Goal: Check status: Check status

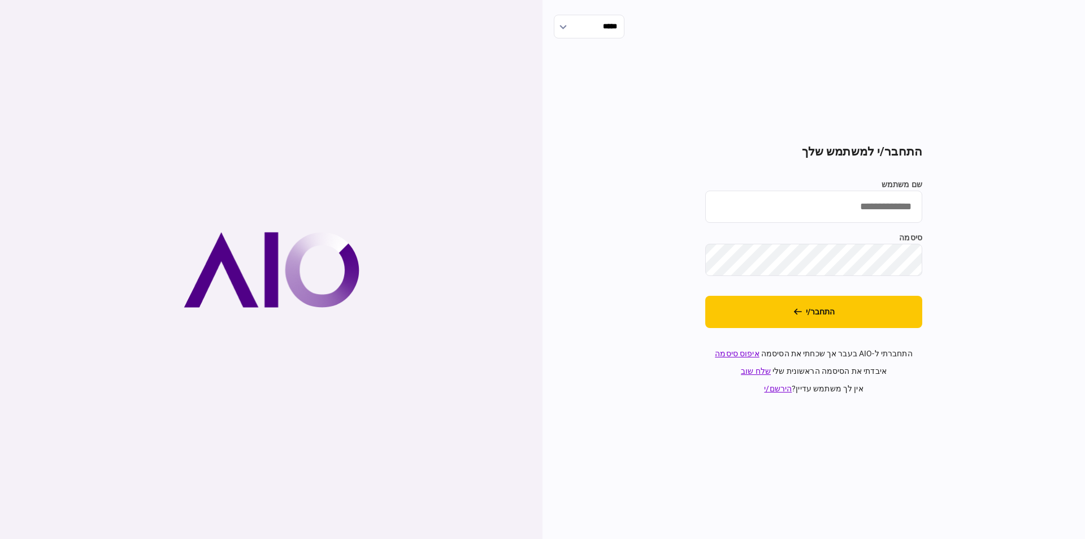
drag, startPoint x: 838, startPoint y: 205, endPoint x: 843, endPoint y: 217, distance: 12.9
click at [838, 205] on input "שם משתמש" at bounding box center [814, 207] width 217 height 32
type input "*********"
click at [706, 296] on button "התחבר/י" at bounding box center [814, 312] width 217 height 32
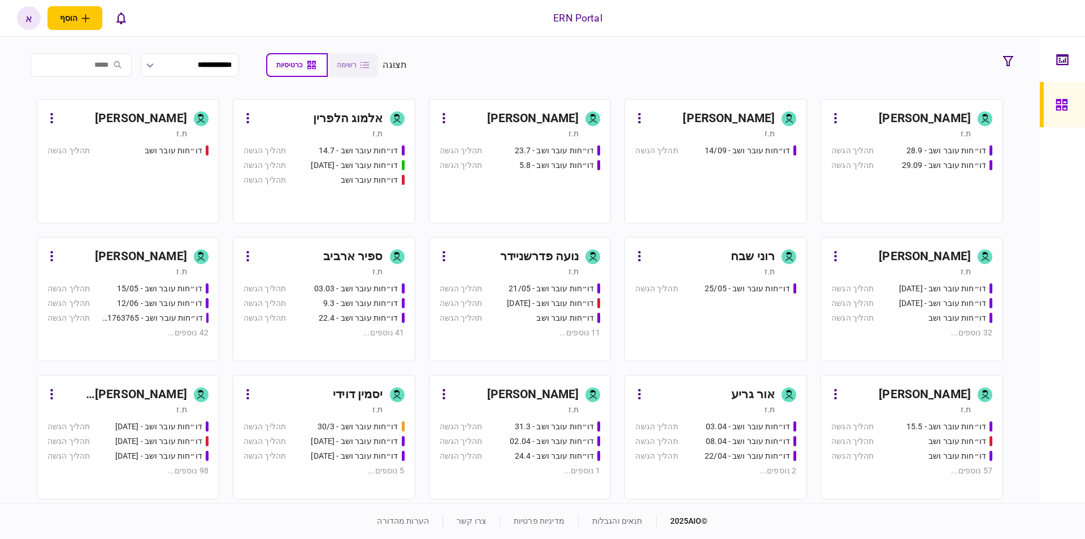
click at [175, 400] on div "[PERSON_NAME]" at bounding box center [123, 395] width 127 height 18
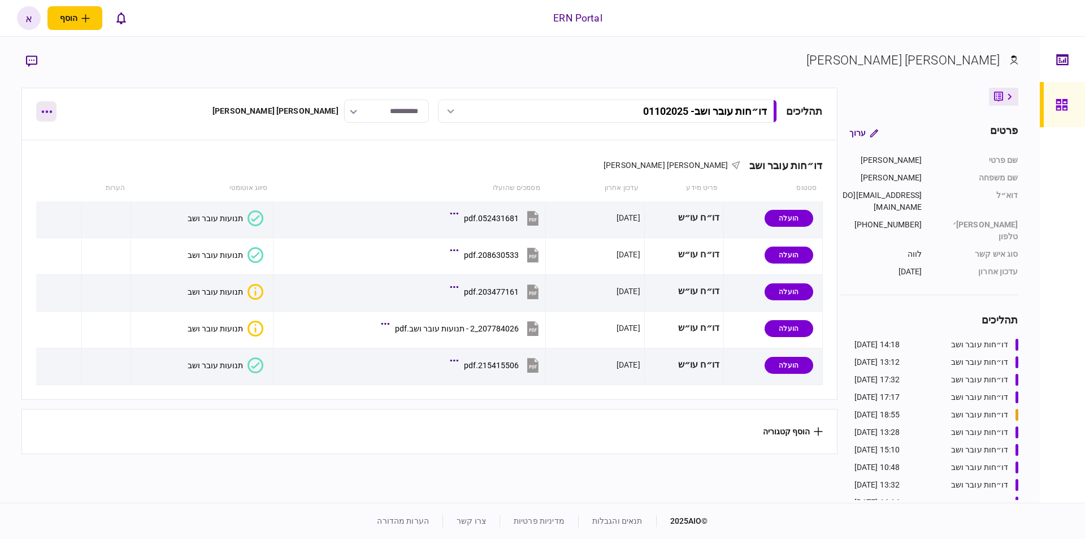
click at [45, 115] on button "button" at bounding box center [46, 111] width 20 height 20
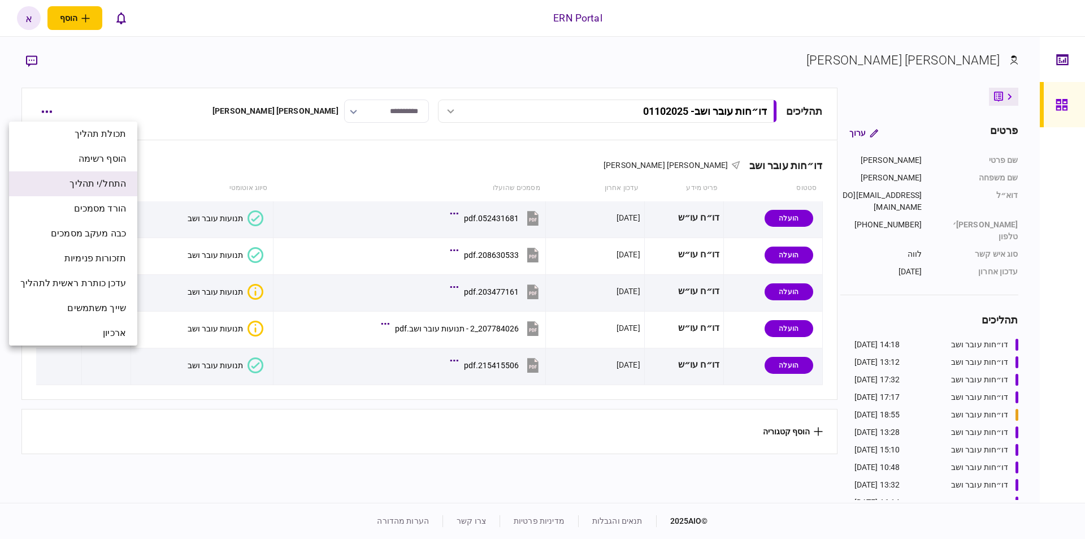
click at [111, 184] on span "התחל/י תהליך" at bounding box center [98, 184] width 57 height 14
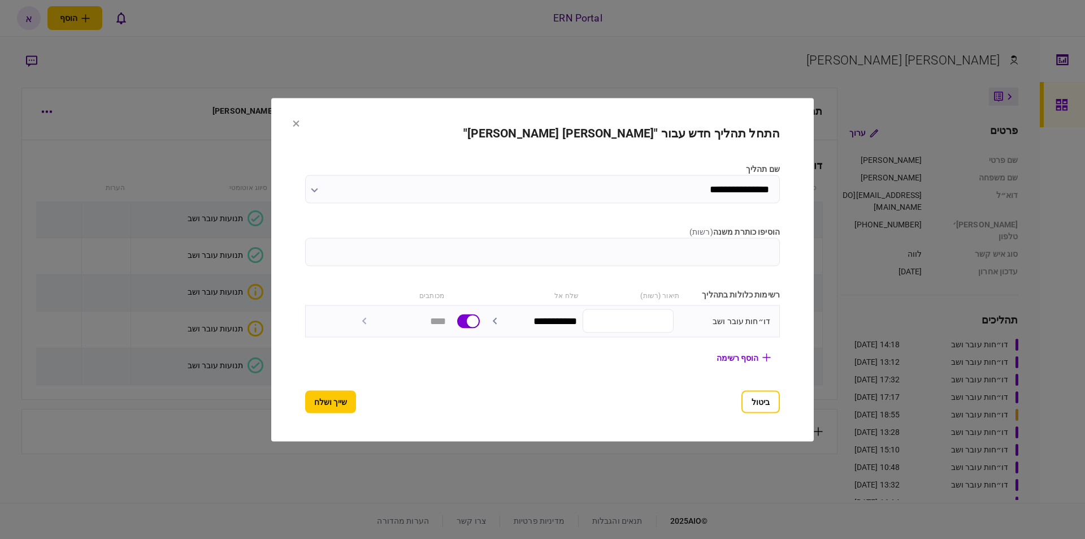
click at [676, 256] on input "הוסיפו כותרת משנה ( רשות )" at bounding box center [542, 251] width 475 height 28
type input "********"
click at [305, 406] on button "שייך ושלח" at bounding box center [330, 401] width 51 height 23
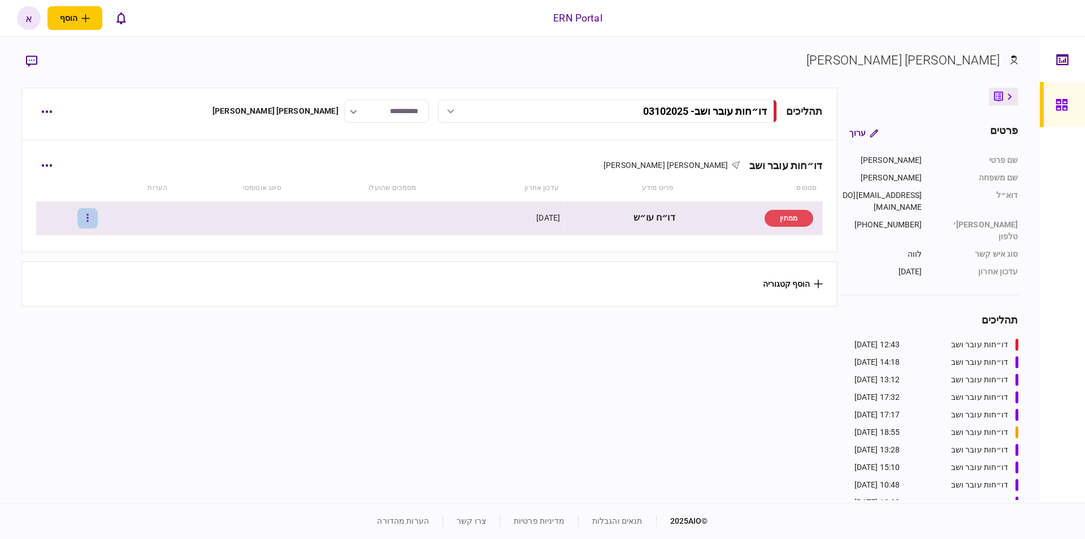
click at [88, 218] on icon "button" at bounding box center [87, 218] width 2 height 8
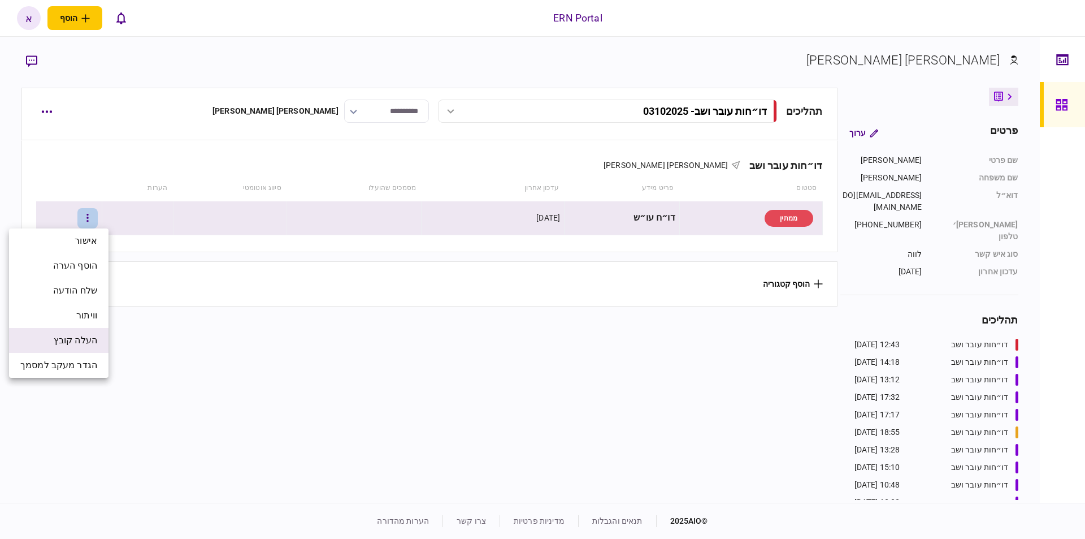
click at [76, 333] on li "העלה קובץ" at bounding box center [58, 340] width 99 height 25
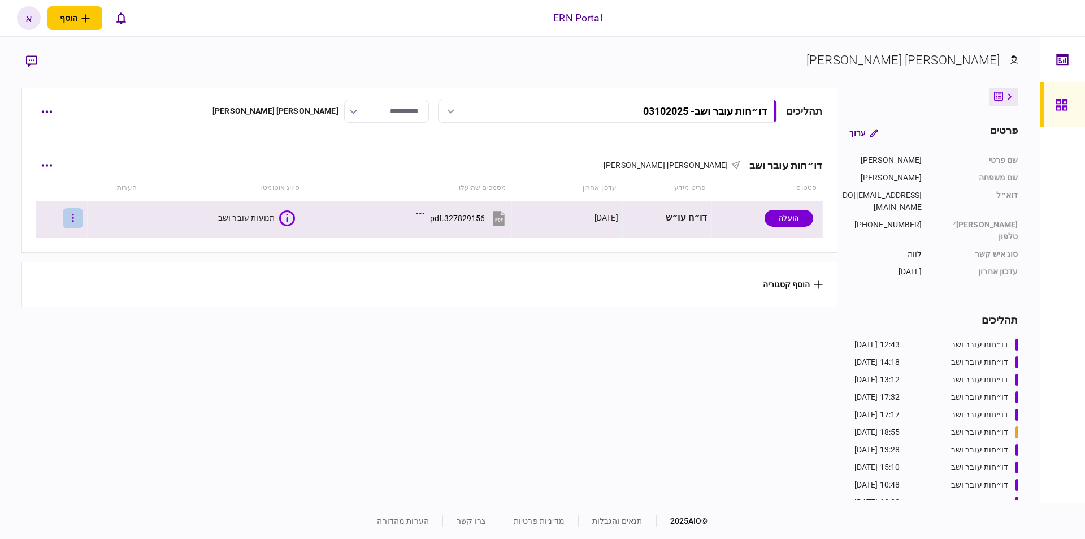
click at [79, 213] on button "button" at bounding box center [73, 218] width 20 height 20
click at [204, 347] on div at bounding box center [542, 269] width 1085 height 539
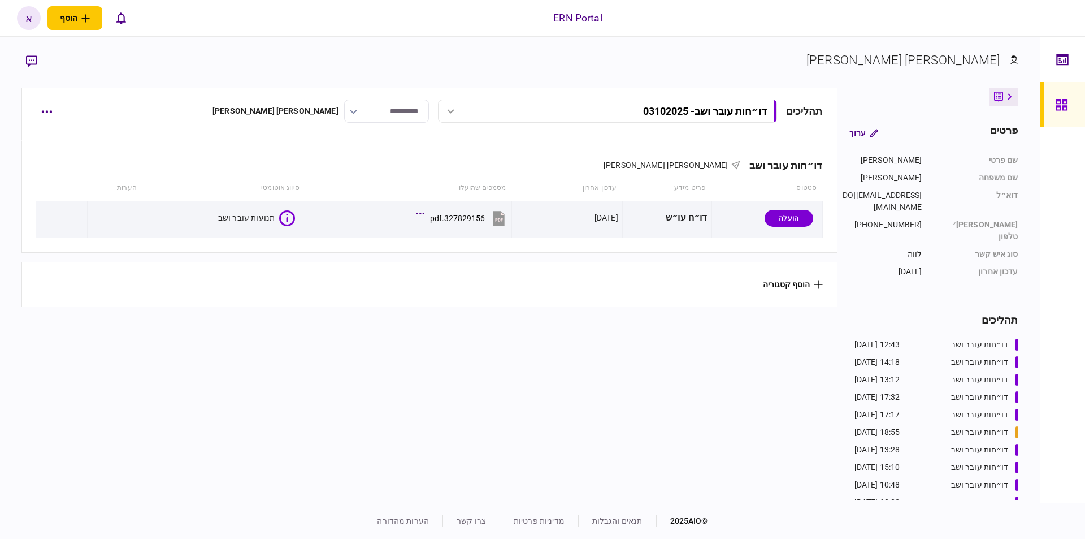
click at [374, 321] on section "תהליכים דו״חות עובר ושב - 03102025 דו״חות עובר ושב - 03102025 12:43 03/10/2025 …" at bounding box center [429, 294] width 816 height 412
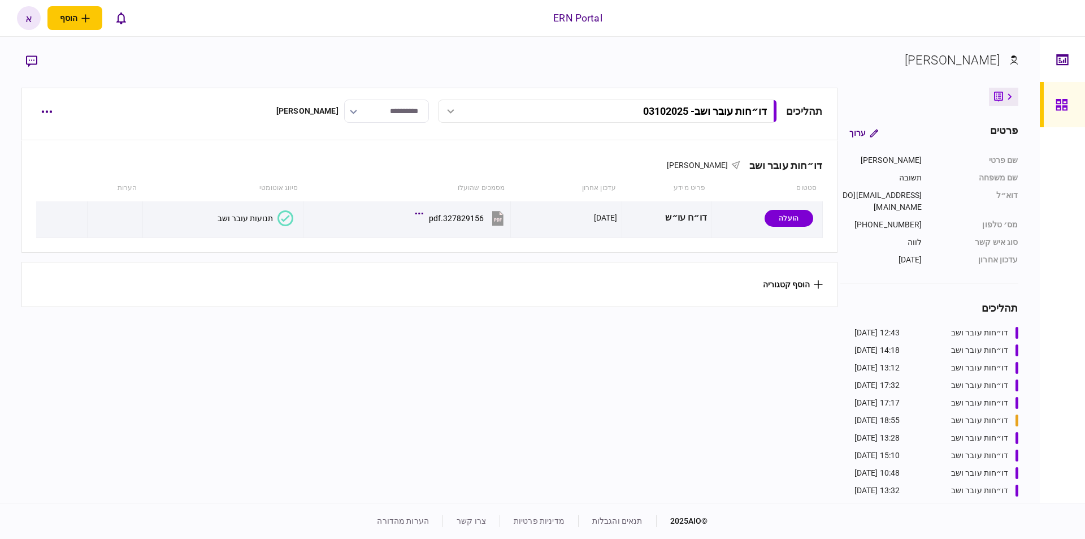
click at [261, 215] on div "תנועות עובר ושב" at bounding box center [245, 218] width 55 height 9
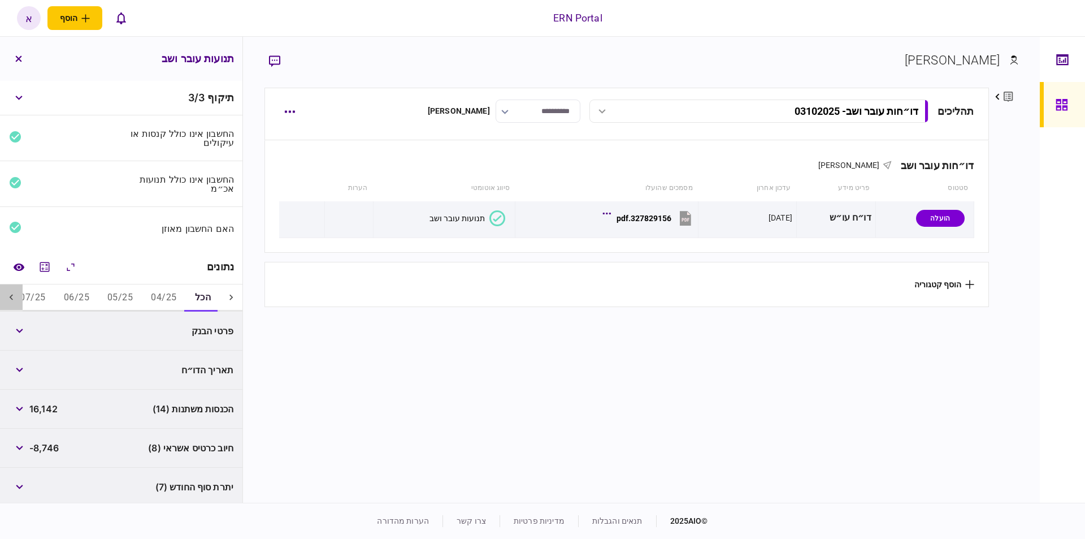
click at [11, 296] on icon at bounding box center [11, 297] width 11 height 11
click at [12, 296] on icon at bounding box center [11, 297] width 11 height 11
click at [13, 296] on icon at bounding box center [11, 297] width 3 height 6
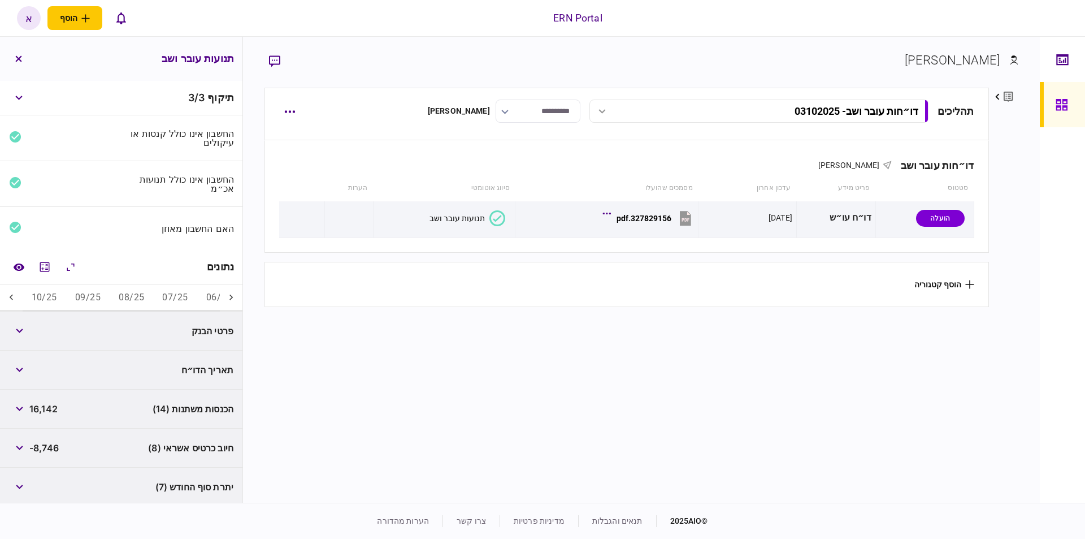
click at [13, 296] on icon at bounding box center [11, 297] width 3 height 6
click at [168, 300] on button "07/25" at bounding box center [175, 297] width 44 height 27
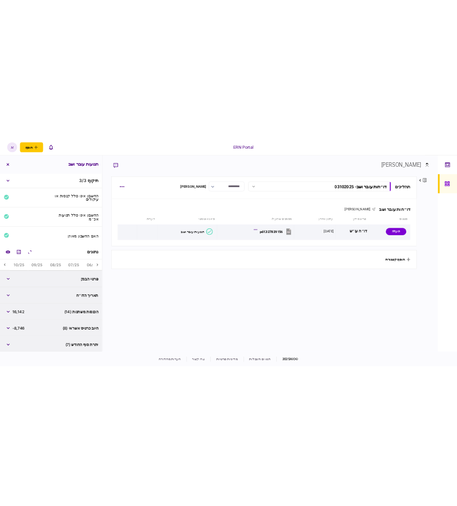
scroll to position [0, -142]
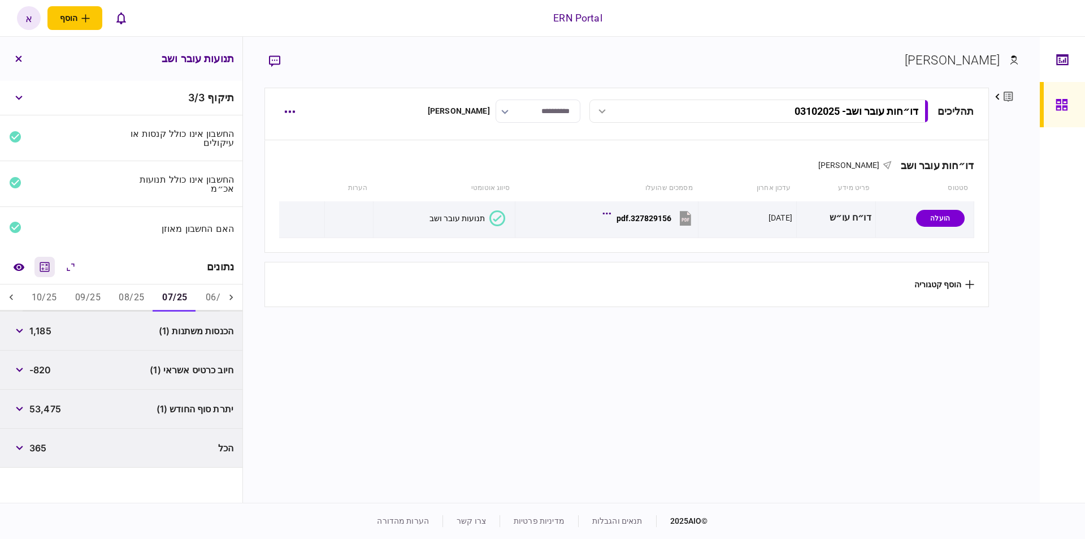
click at [46, 265] on icon "מחשבון" at bounding box center [45, 267] width 10 height 10
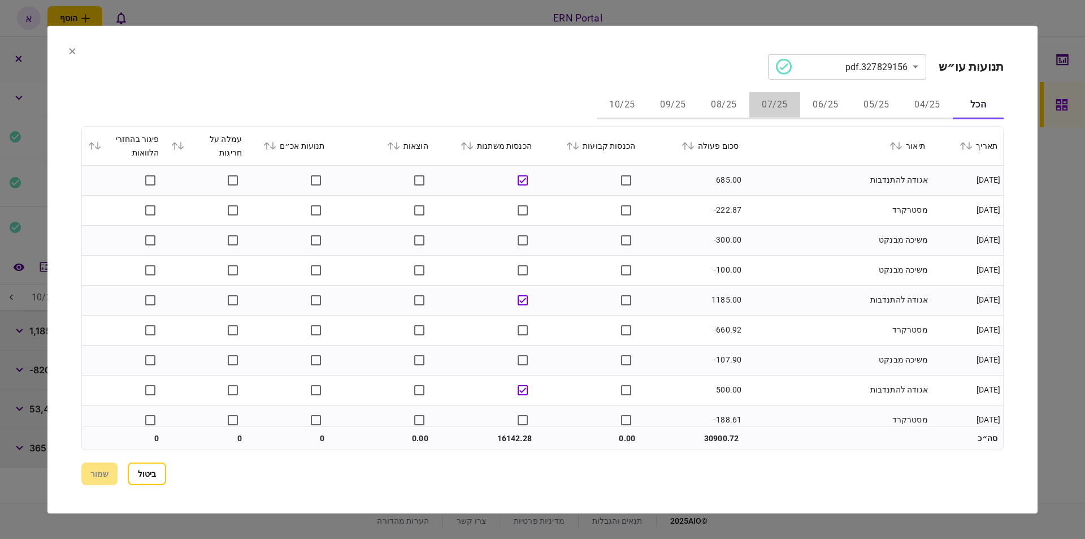
click at [776, 108] on button "07/25" at bounding box center [775, 105] width 51 height 27
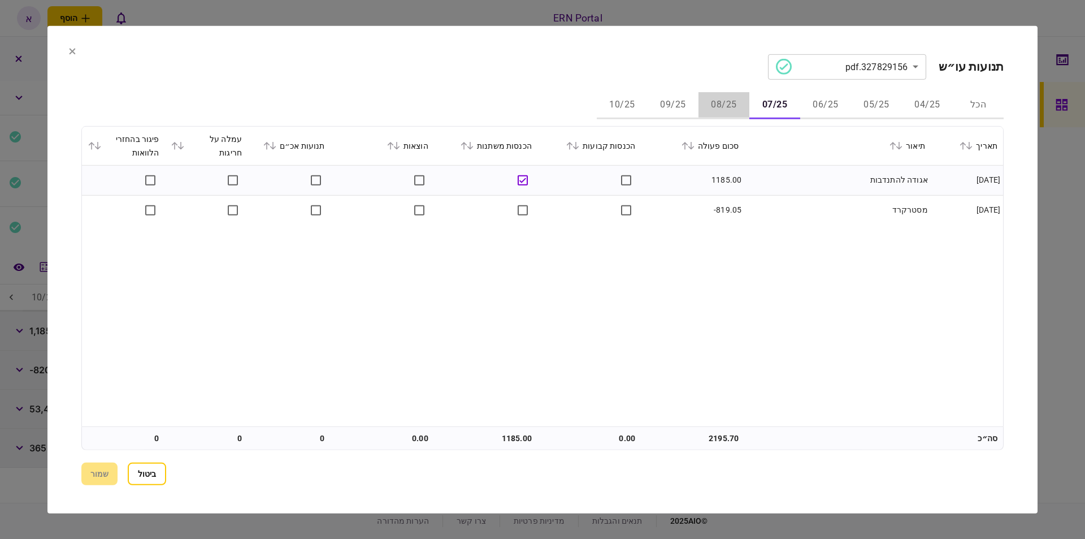
click at [728, 99] on button "08/25" at bounding box center [724, 105] width 51 height 27
click at [678, 105] on button "09/25" at bounding box center [673, 105] width 51 height 27
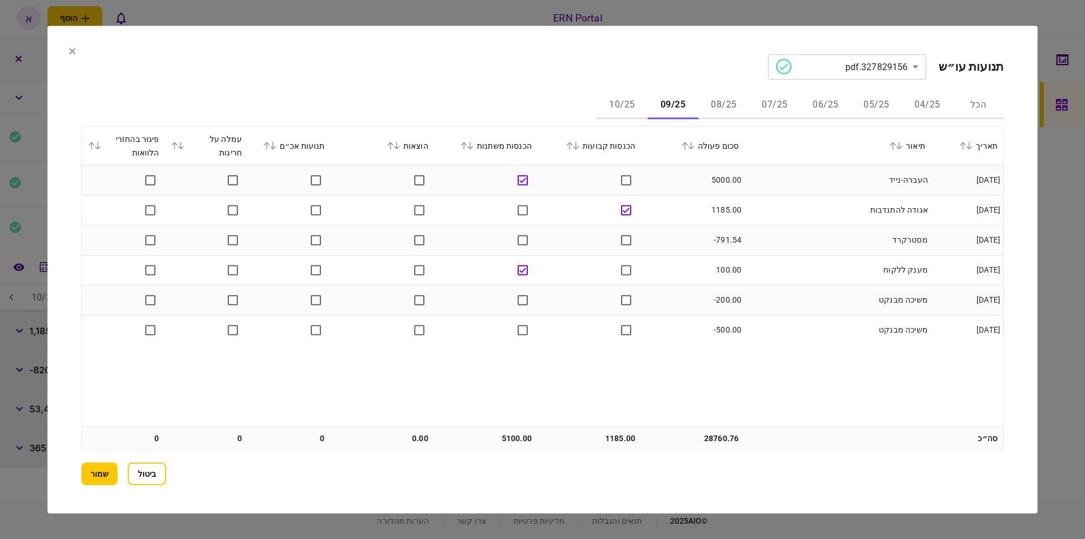
click at [728, 96] on button "08/25" at bounding box center [724, 105] width 51 height 27
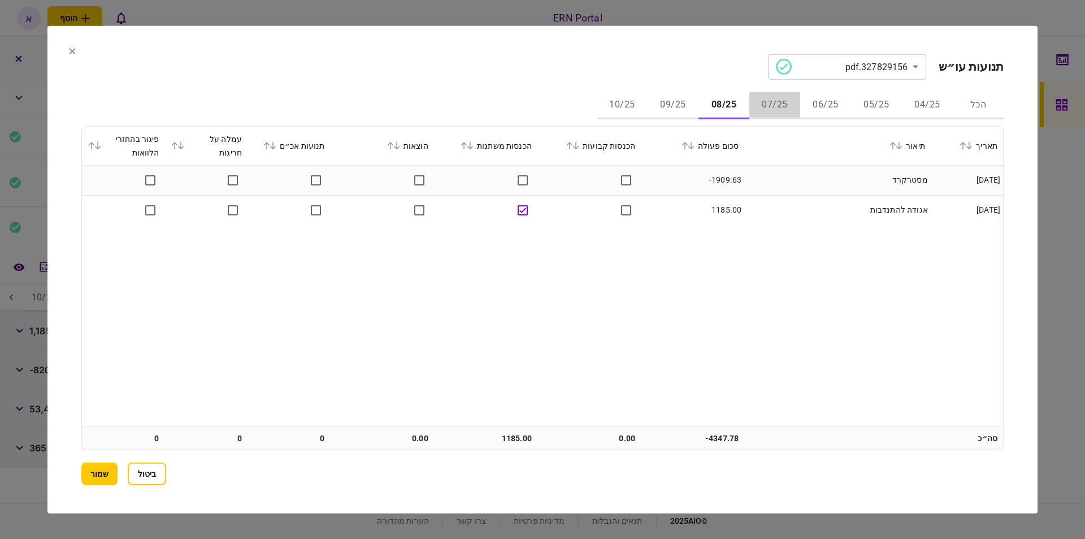
click at [764, 105] on button "07/25" at bounding box center [775, 105] width 51 height 27
click at [732, 103] on button "08/25" at bounding box center [724, 105] width 51 height 27
click at [626, 110] on button "10/25" at bounding box center [622, 105] width 51 height 27
click at [673, 103] on button "09/25" at bounding box center [673, 105] width 51 height 27
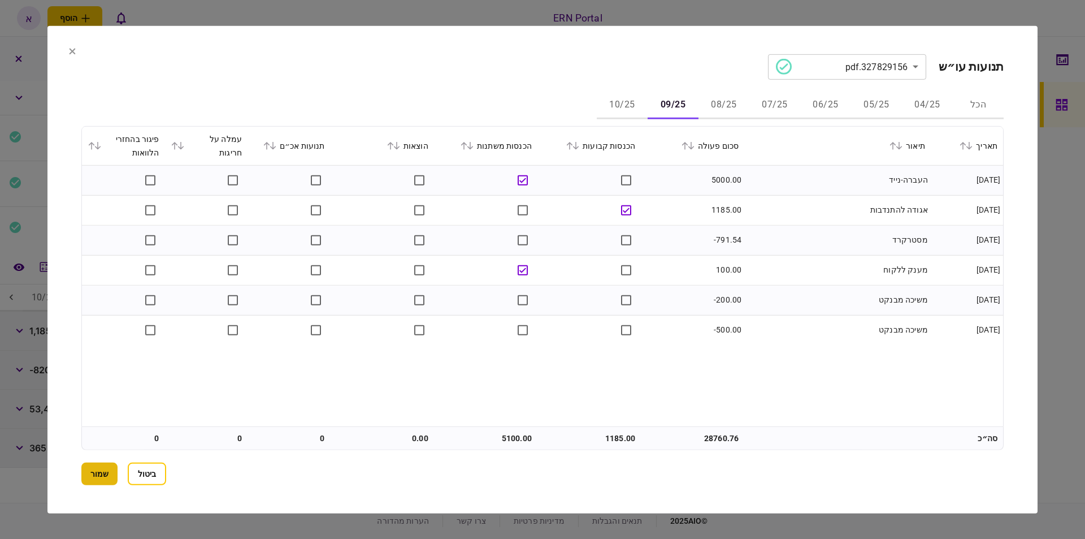
click at [88, 479] on button "שמור" at bounding box center [99, 473] width 36 height 23
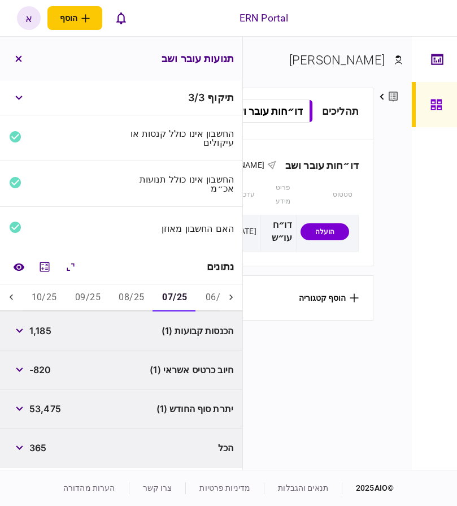
click at [43, 335] on span "1,185" at bounding box center [40, 331] width 22 height 14
copy span "1,185"
click at [44, 369] on span "-820" at bounding box center [40, 370] width 22 height 14
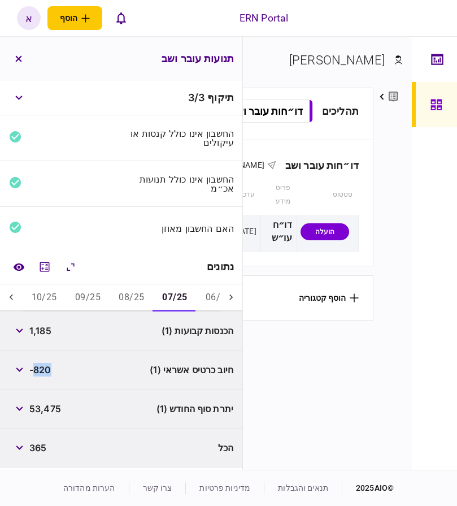
click at [46, 404] on span "53,475" at bounding box center [45, 409] width 32 height 14
copy span "53,475"
drag, startPoint x: 118, startPoint y: 292, endPoint x: 119, endPoint y: 334, distance: 41.3
click at [119, 292] on button "08/25" at bounding box center [132, 297] width 44 height 27
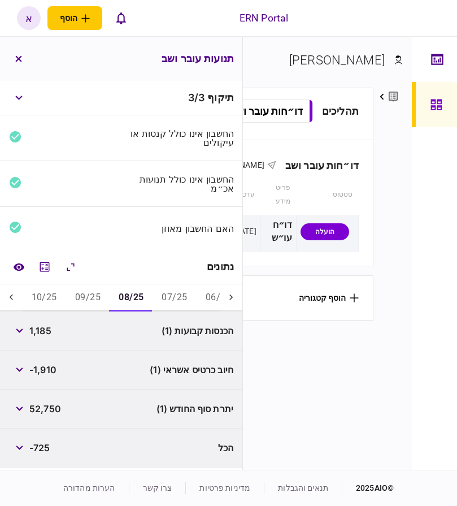
click at [41, 330] on span "1,185" at bounding box center [40, 331] width 22 height 14
copy span "1,185"
click at [47, 411] on span "52,750" at bounding box center [45, 409] width 32 height 14
click at [49, 410] on span "52,750" at bounding box center [45, 409] width 32 height 14
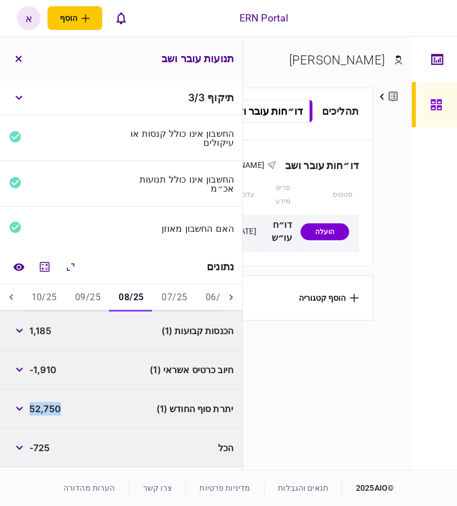
copy span "52,750"
click at [83, 297] on button "09/25" at bounding box center [88, 297] width 44 height 27
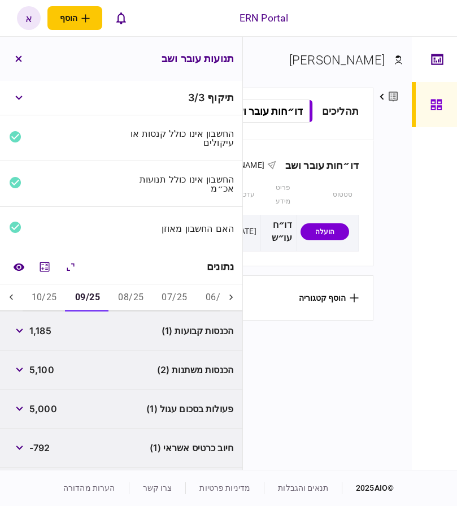
click at [44, 332] on span "1,185" at bounding box center [40, 331] width 22 height 14
click at [43, 332] on span "1,185" at bounding box center [40, 331] width 22 height 14
copy span "1,185"
click at [43, 413] on span "5,000" at bounding box center [43, 409] width 28 height 14
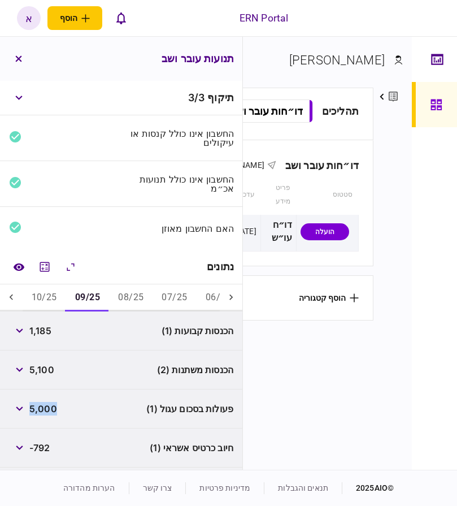
scroll to position [76, 0]
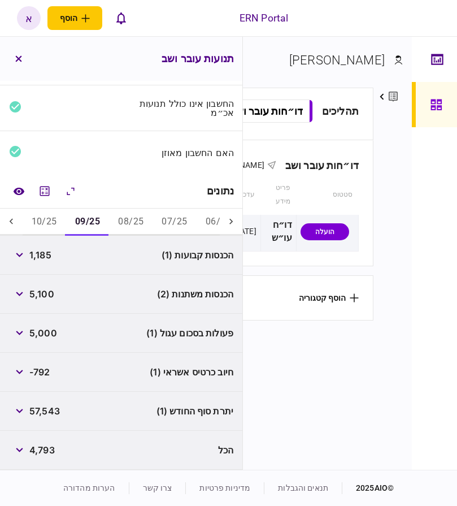
click at [42, 293] on span "5,100" at bounding box center [41, 294] width 25 height 14
copy span "5,100"
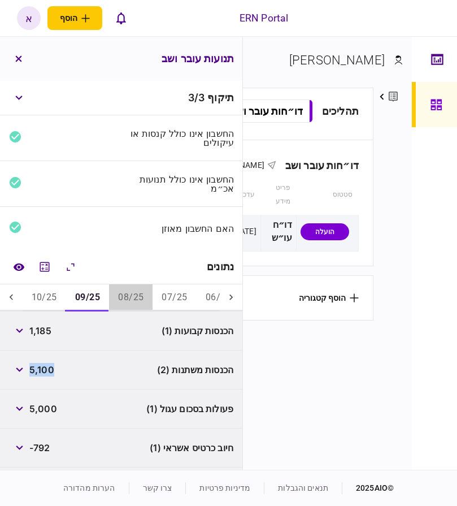
click at [128, 300] on button "08/25" at bounding box center [131, 297] width 44 height 27
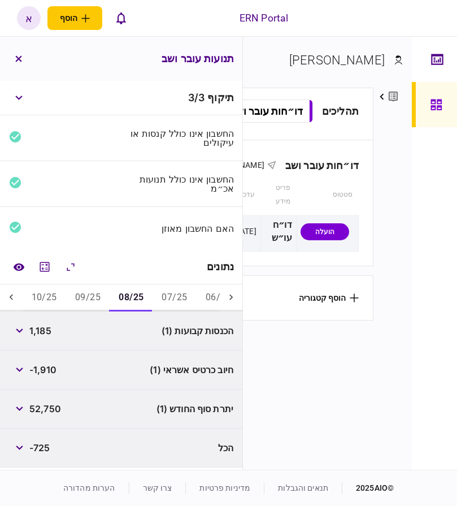
click at [180, 297] on button "07/25" at bounding box center [175, 297] width 44 height 27
click at [49, 304] on button "10/25" at bounding box center [45, 297] width 44 height 27
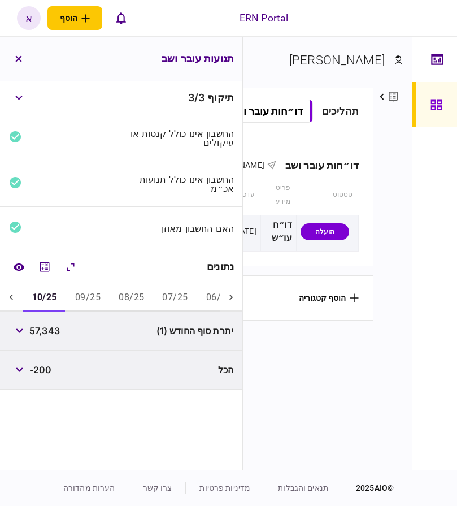
click at [40, 335] on span "57,343" at bounding box center [44, 331] width 31 height 14
click at [41, 335] on span "57,343" at bounding box center [44, 331] width 31 height 14
copy span "57,343"
click at [82, 300] on button "09/25" at bounding box center [88, 297] width 44 height 27
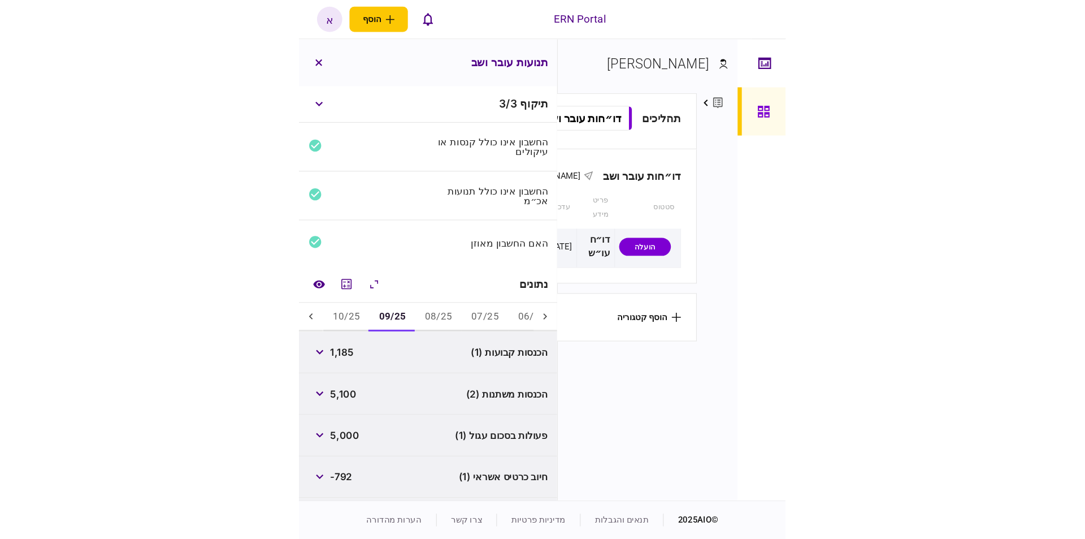
scroll to position [76, 0]
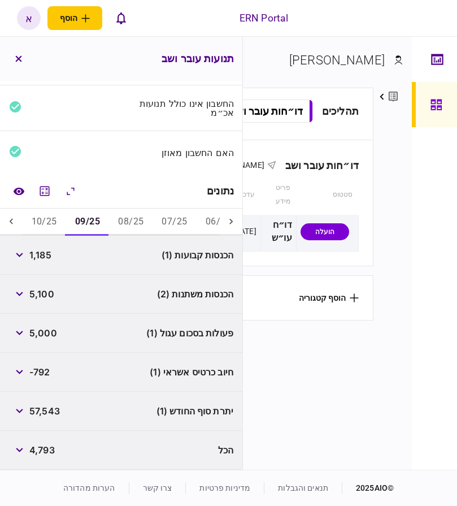
click at [39, 412] on span "57,543" at bounding box center [44, 411] width 31 height 14
drag, startPoint x: 39, startPoint y: 412, endPoint x: 44, endPoint y: 409, distance: 5.8
click at [40, 411] on span "57,543" at bounding box center [44, 411] width 31 height 14
copy span "57,543"
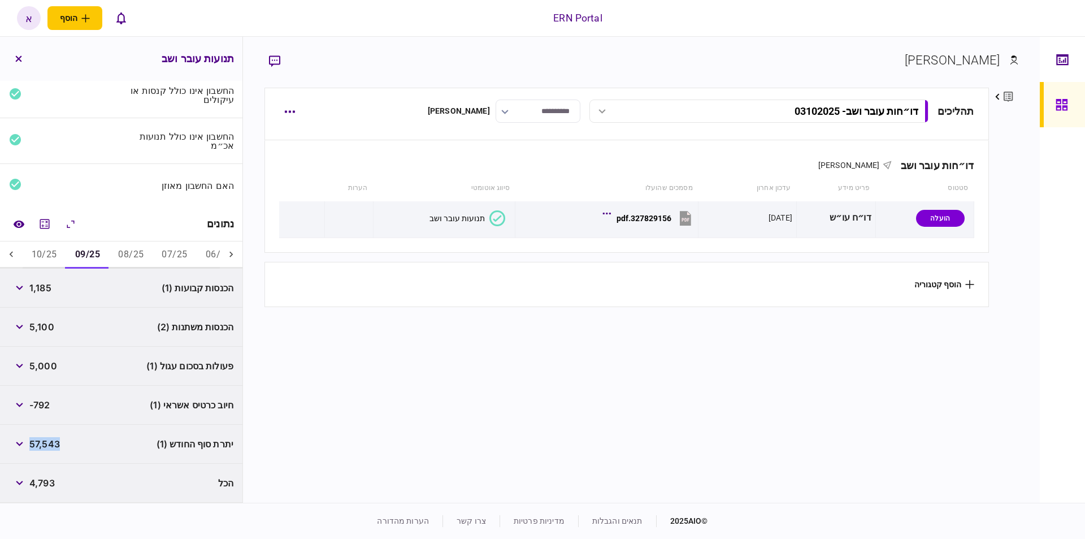
scroll to position [43, 0]
click at [293, 167] on button "button" at bounding box center [289, 165] width 20 height 20
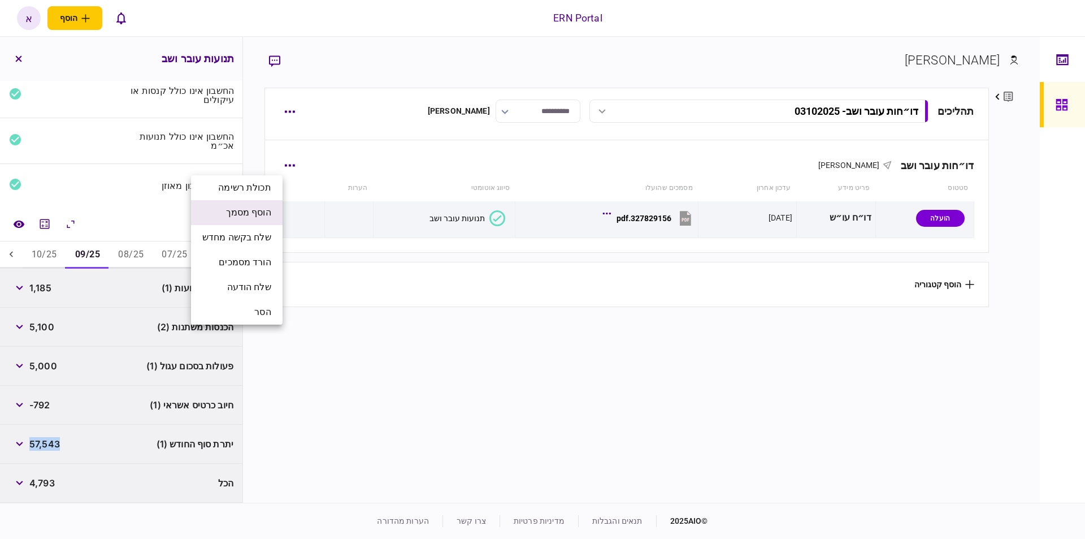
click at [258, 207] on span "הוסף מסמך" at bounding box center [248, 213] width 45 height 14
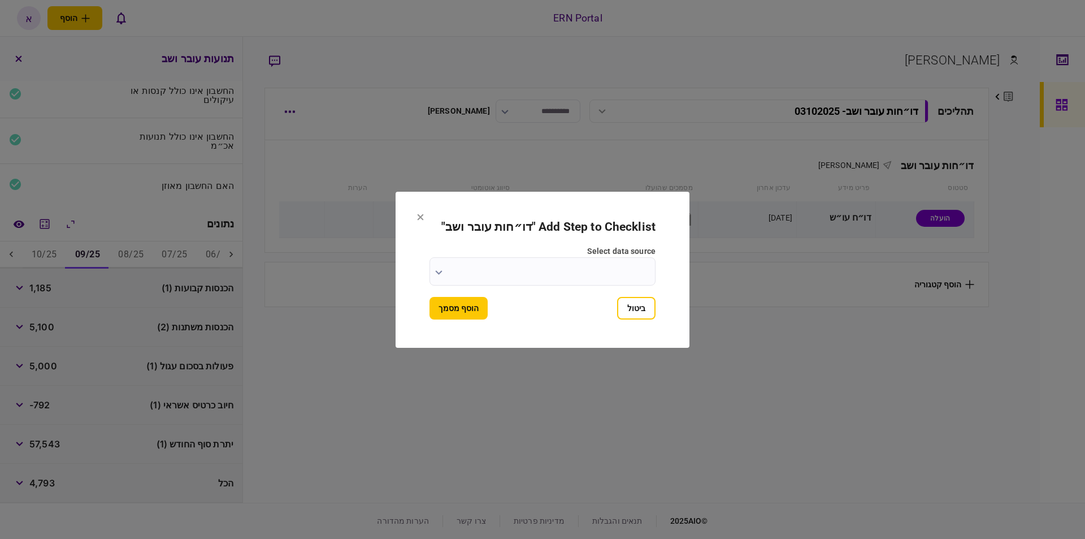
click at [509, 271] on input "select data source" at bounding box center [543, 271] width 226 height 28
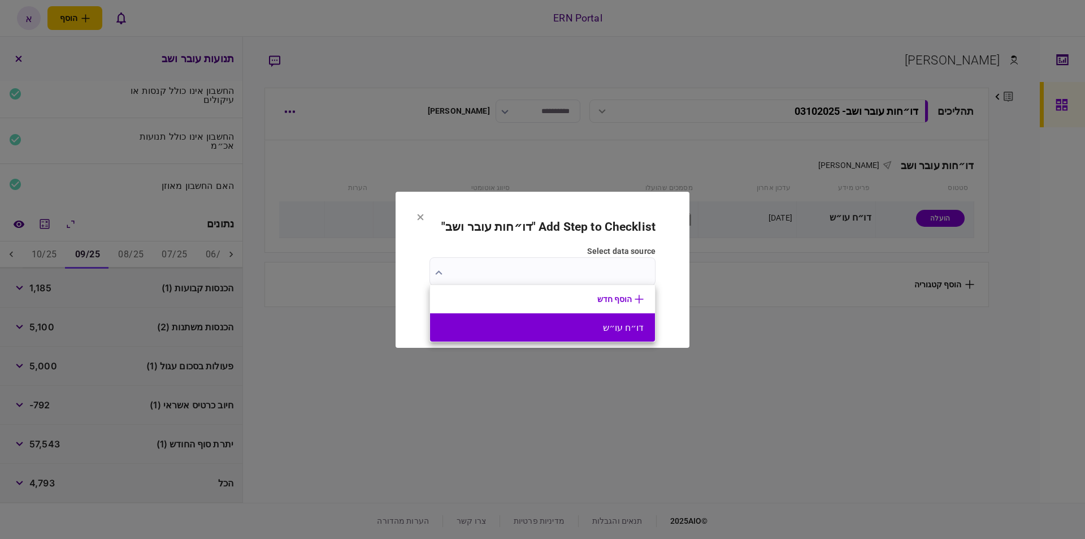
click at [548, 325] on button "דו״ח עו״ש" at bounding box center [543, 327] width 202 height 11
type input "*********"
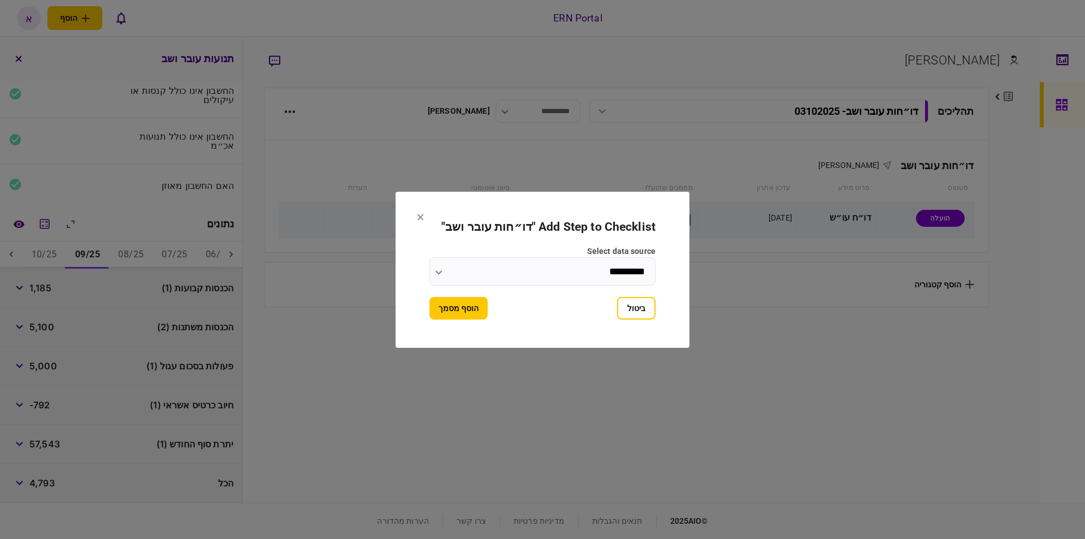
click at [475, 318] on button "הוסף מסמך" at bounding box center [459, 308] width 58 height 23
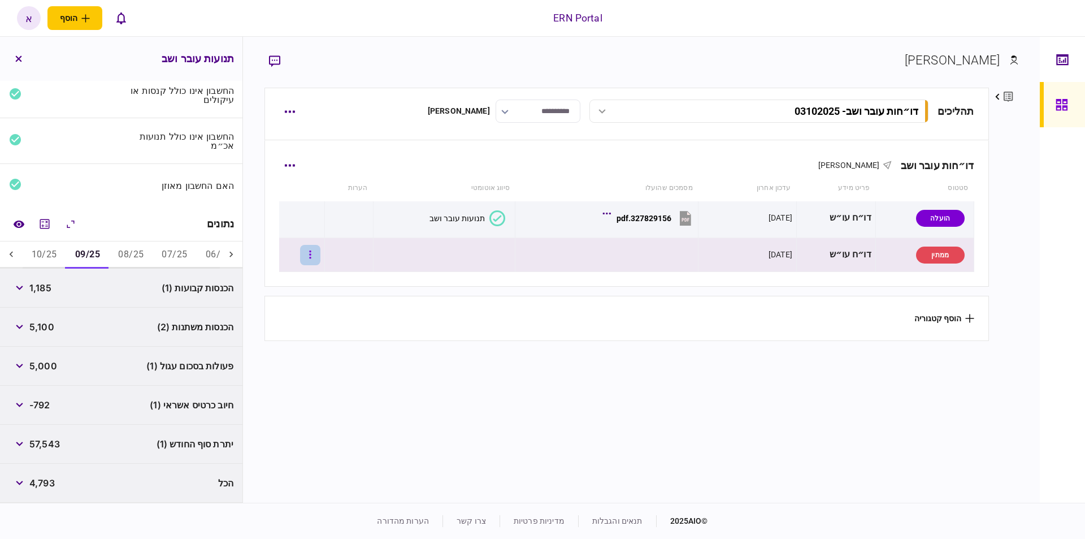
click at [314, 251] on button "button" at bounding box center [310, 255] width 20 height 20
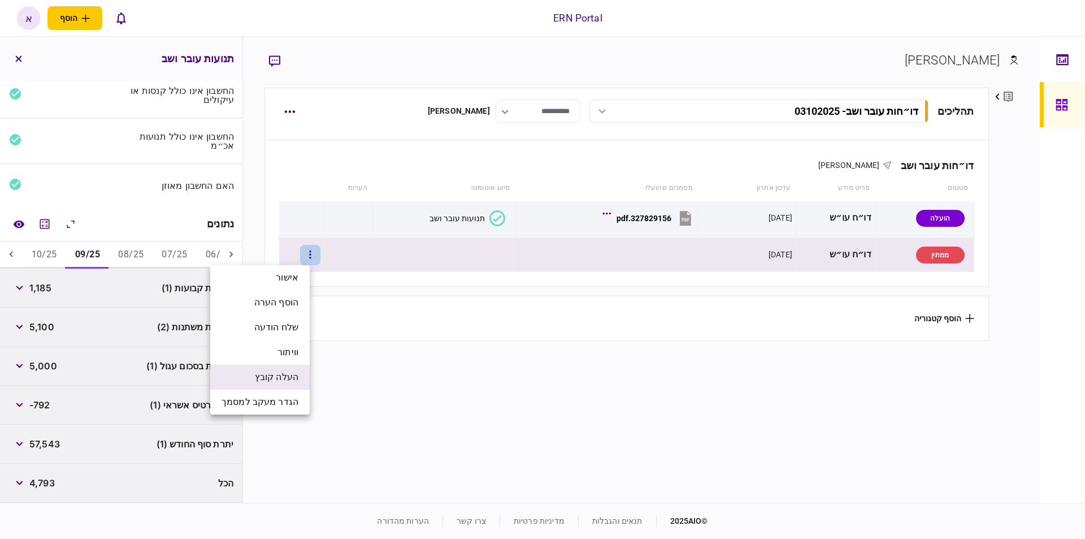
click at [274, 374] on span "העלה קובץ" at bounding box center [277, 377] width 44 height 14
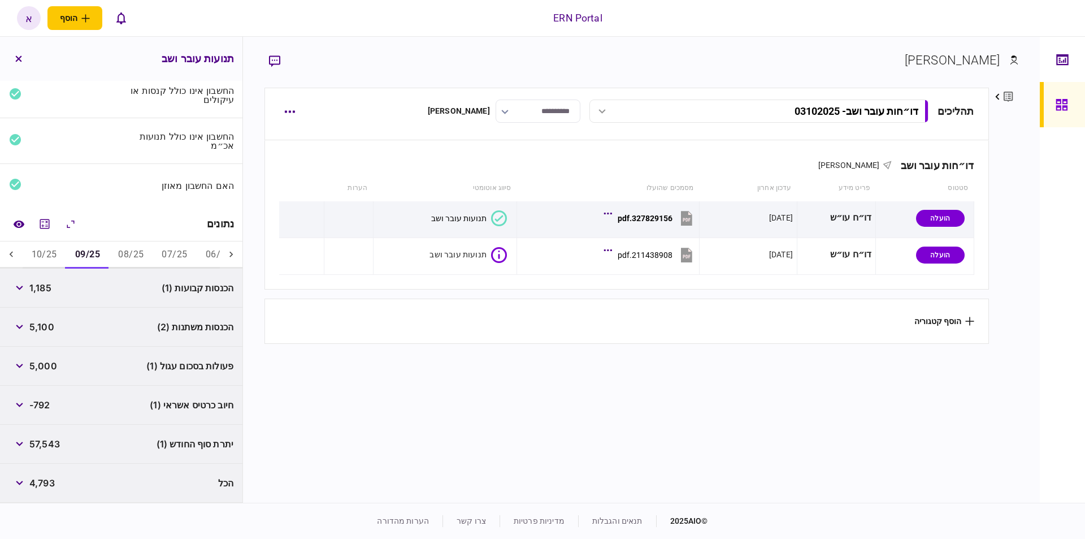
click at [414, 322] on section "הוסף קטגוריה" at bounding box center [627, 320] width 724 height 45
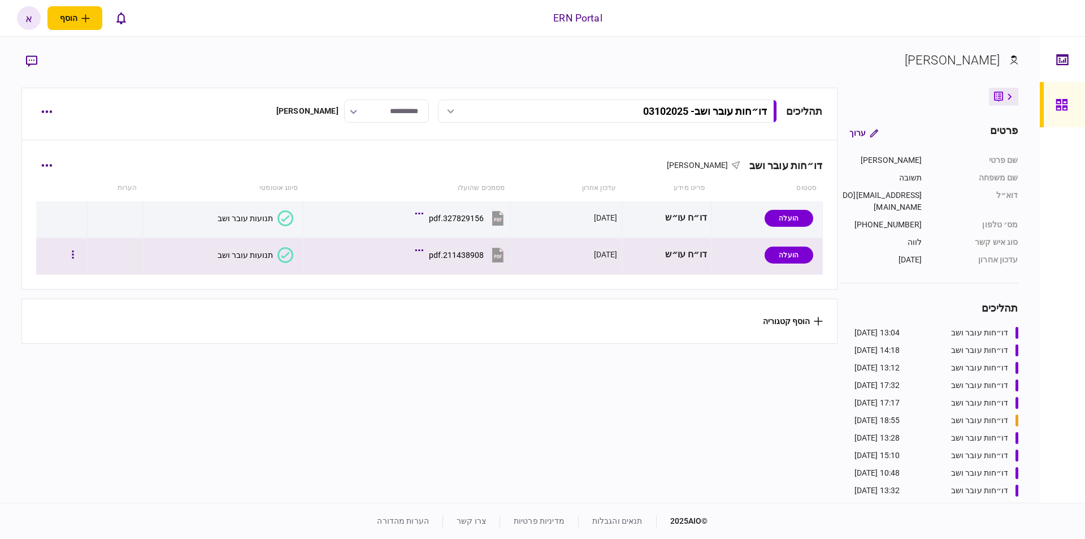
click at [251, 261] on button "תנועות עובר ושב" at bounding box center [256, 255] width 76 height 16
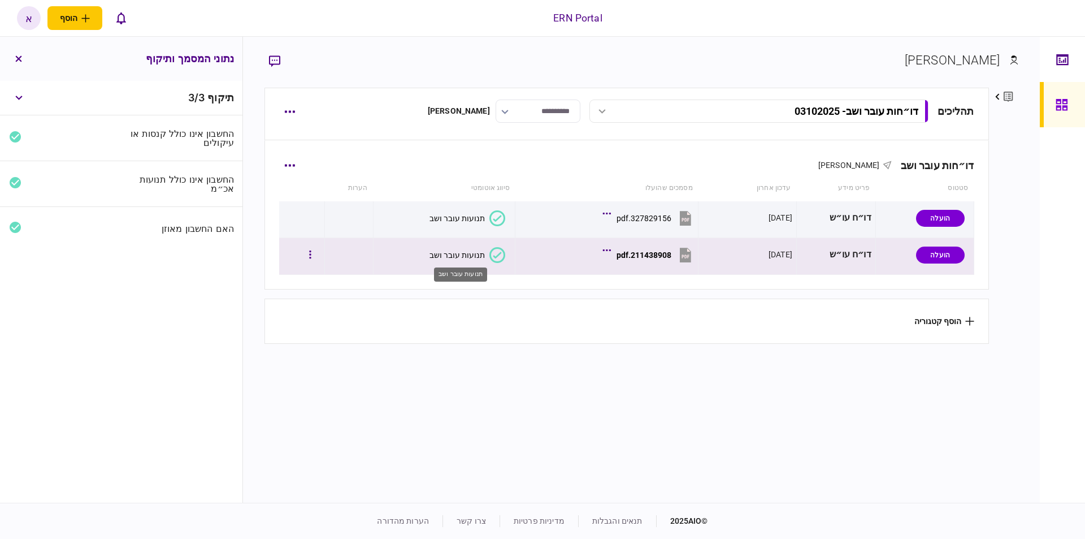
click at [457, 254] on div "תנועות עובר ושב" at bounding box center [457, 254] width 55 height 9
click at [458, 254] on div "תנועות עובר ושב" at bounding box center [457, 254] width 55 height 9
click at [459, 255] on div "תנועות עובר ושב" at bounding box center [457, 254] width 55 height 9
click at [461, 254] on div "תנועות עובר ושב" at bounding box center [457, 254] width 55 height 9
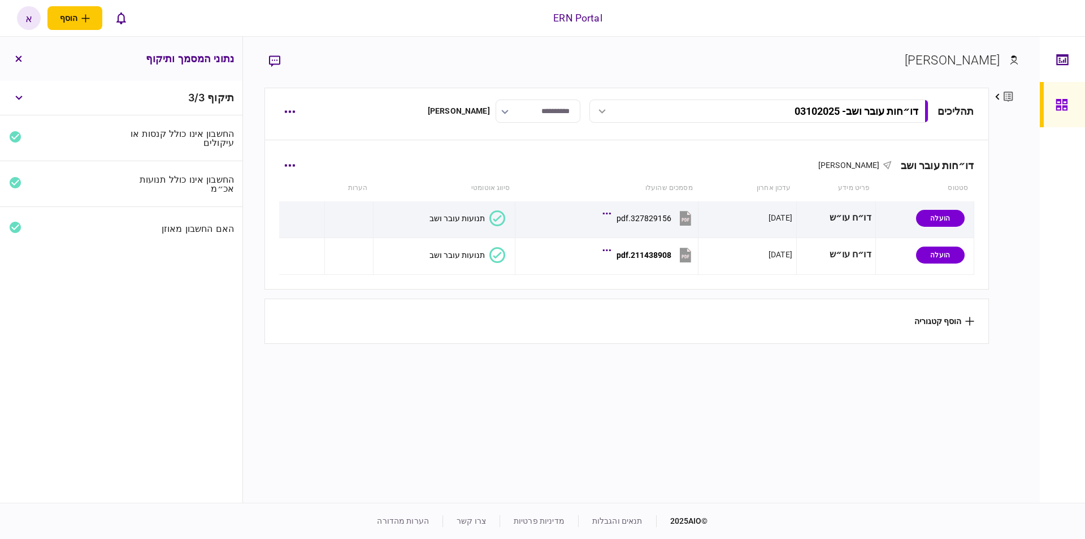
click at [630, 286] on div "דו״חות עובר ושב אריאל תשובה סטטוס פריט מידע עדכון אחרון מסמכים שהועלו סיווג אוט…" at bounding box center [626, 215] width 723 height 148
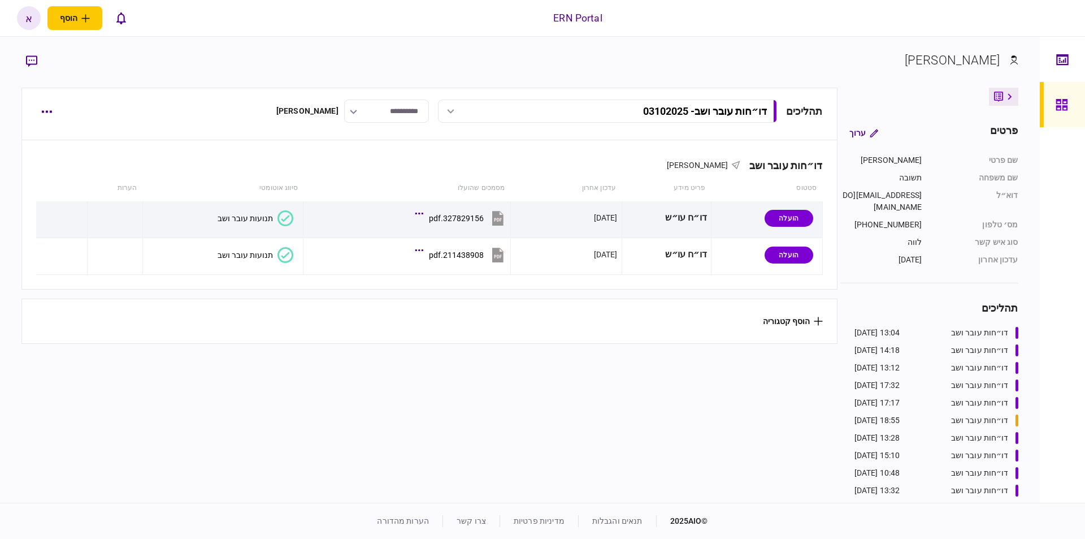
click at [224, 256] on div "תנועות עובר ושב" at bounding box center [245, 254] width 55 height 9
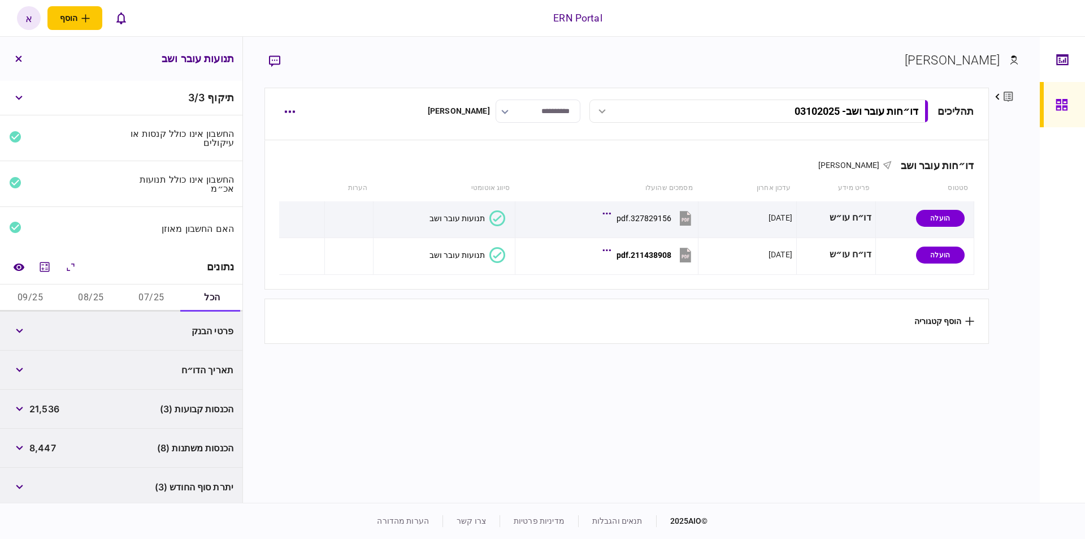
click at [160, 295] on button "07/25" at bounding box center [152, 297] width 60 height 27
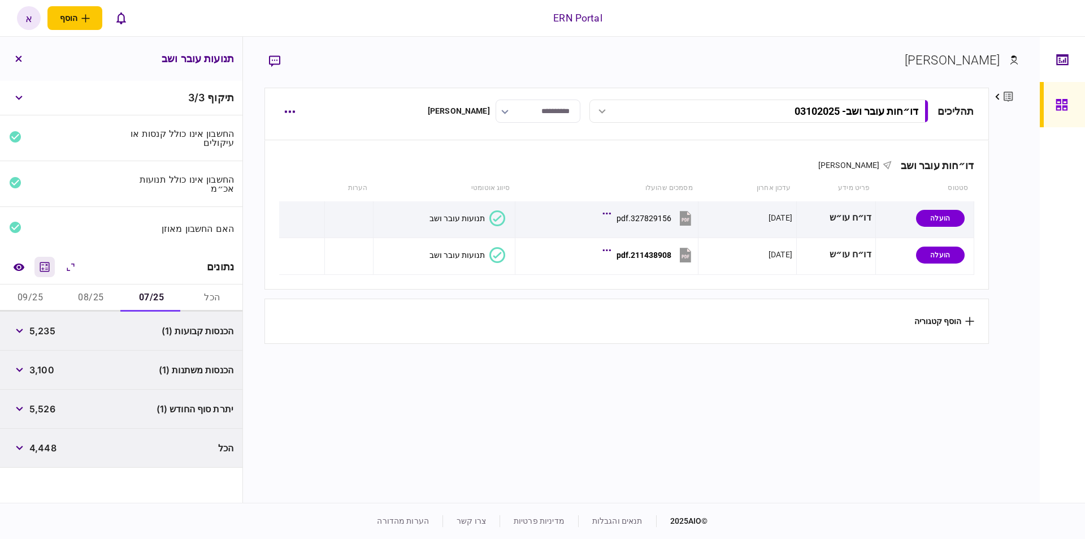
click at [41, 265] on icon "מחשבון" at bounding box center [45, 267] width 14 height 14
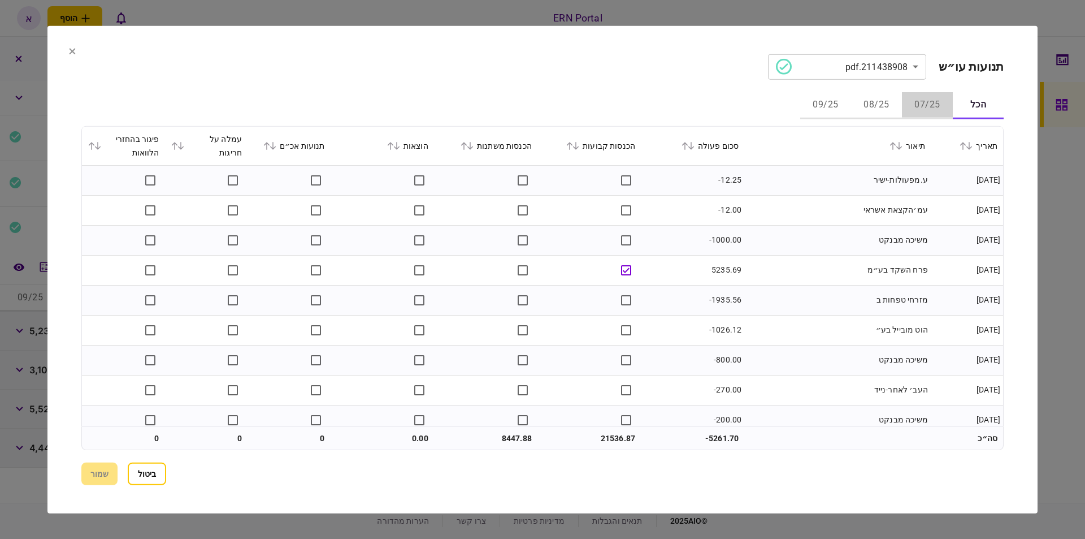
drag, startPoint x: 934, startPoint y: 104, endPoint x: 929, endPoint y: 111, distance: 9.3
click at [934, 104] on button "07/25" at bounding box center [927, 105] width 51 height 27
click at [893, 107] on button "08/25" at bounding box center [876, 105] width 51 height 27
drag, startPoint x: 825, startPoint y: 111, endPoint x: 927, endPoint y: 114, distance: 101.8
click at [825, 110] on button "09/25" at bounding box center [825, 105] width 51 height 27
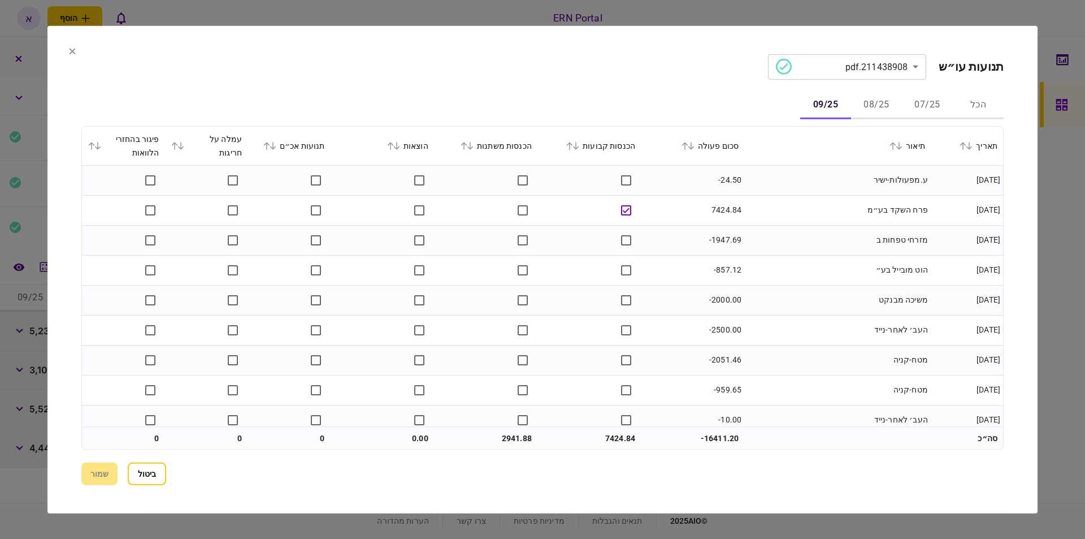
click at [921, 102] on button "07/25" at bounding box center [927, 105] width 51 height 27
click at [888, 109] on button "08/25" at bounding box center [876, 105] width 51 height 27
click at [820, 105] on button "09/25" at bounding box center [825, 105] width 51 height 27
click at [928, 116] on button "07/25" at bounding box center [927, 105] width 51 height 27
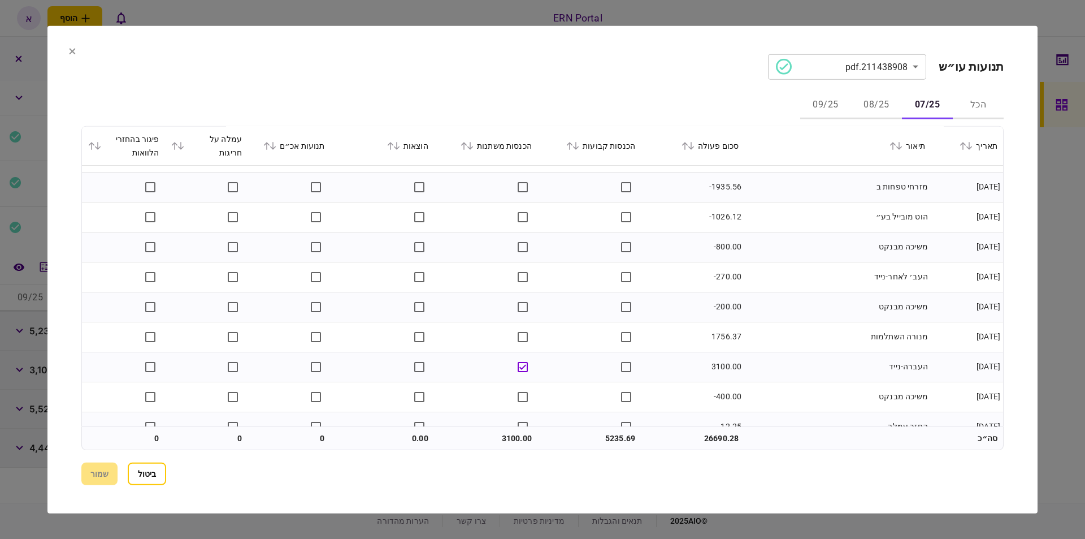
scroll to position [130, 0]
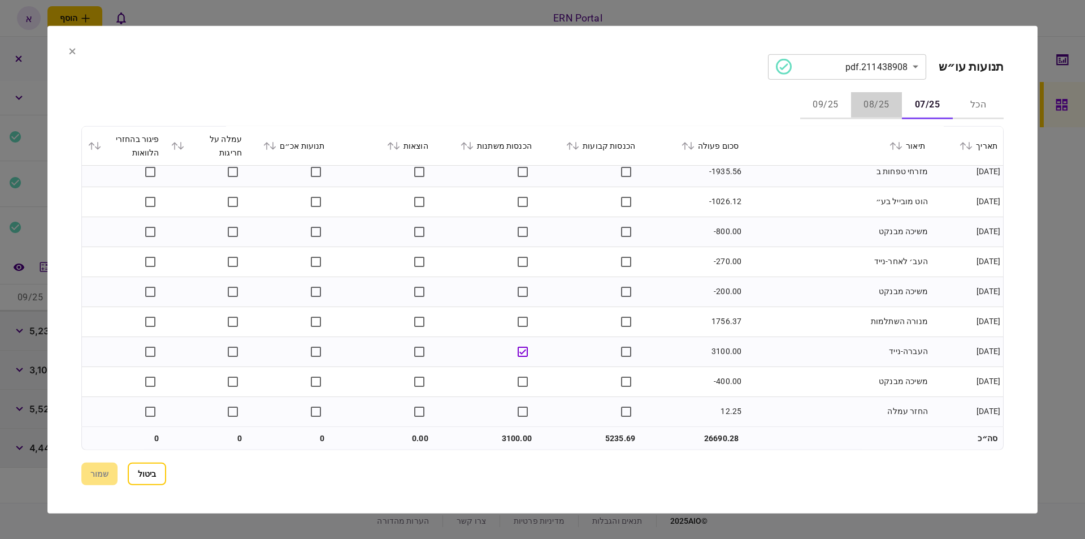
click at [867, 107] on button "08/25" at bounding box center [876, 105] width 51 height 27
click at [814, 107] on button "09/25" at bounding box center [825, 105] width 51 height 27
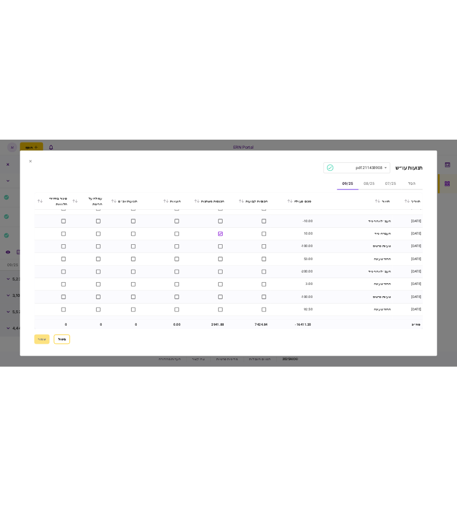
scroll to position [340, 0]
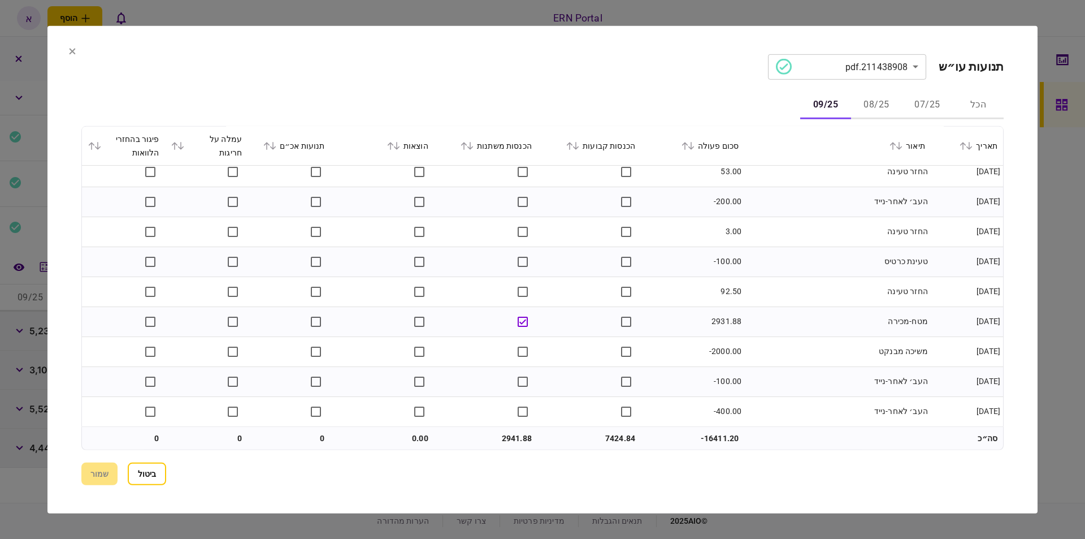
click at [144, 477] on button "ביטול" at bounding box center [147, 473] width 38 height 23
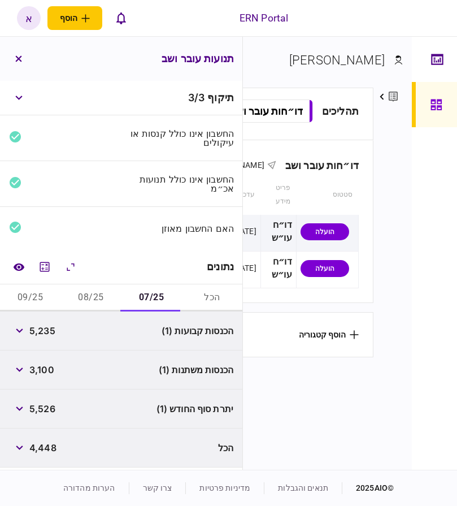
click at [42, 328] on span "5,235" at bounding box center [42, 331] width 26 height 14
click at [42, 327] on span "5,235" at bounding box center [42, 331] width 26 height 14
copy span "5,235"
click at [51, 408] on span "5,526" at bounding box center [42, 409] width 26 height 14
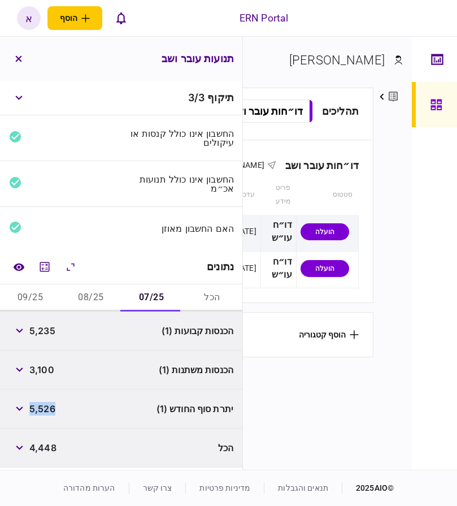
copy span "5,526"
drag, startPoint x: 101, startPoint y: 299, endPoint x: 90, endPoint y: 331, distance: 33.4
click at [101, 299] on button "08/25" at bounding box center [90, 297] width 60 height 27
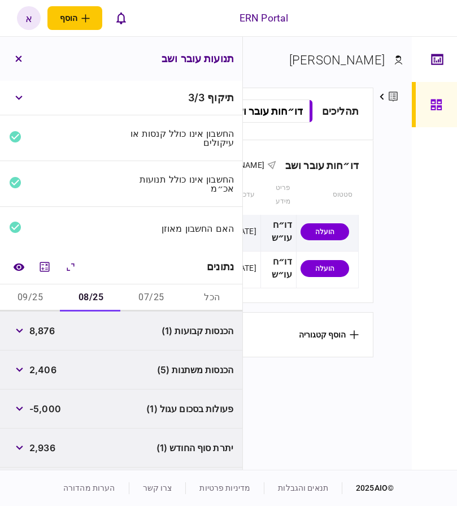
click at [38, 336] on span "8,876" at bounding box center [41, 331] width 25 height 14
click at [39, 335] on span "8,876" at bounding box center [41, 331] width 25 height 14
copy span "8,876"
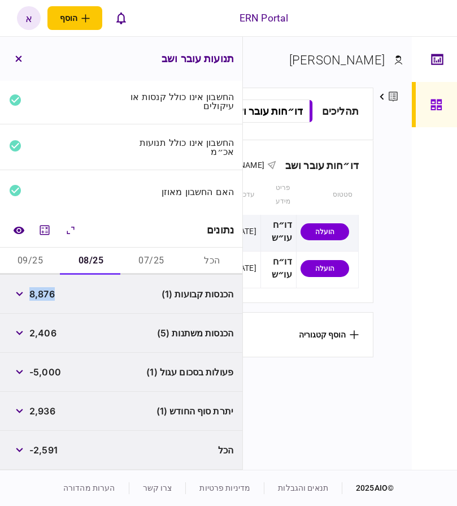
click at [36, 412] on span "2,936" at bounding box center [42, 411] width 26 height 14
copy span "2,936"
click at [42, 268] on button "09/25" at bounding box center [30, 261] width 60 height 27
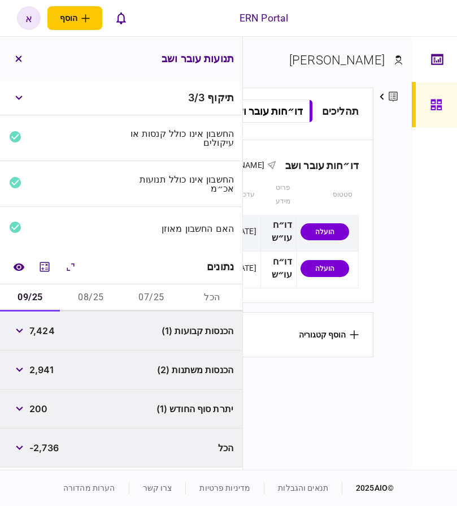
click at [50, 333] on span "7,424" at bounding box center [41, 331] width 25 height 14
copy span "7,424"
